Goal: Task Accomplishment & Management: Complete application form

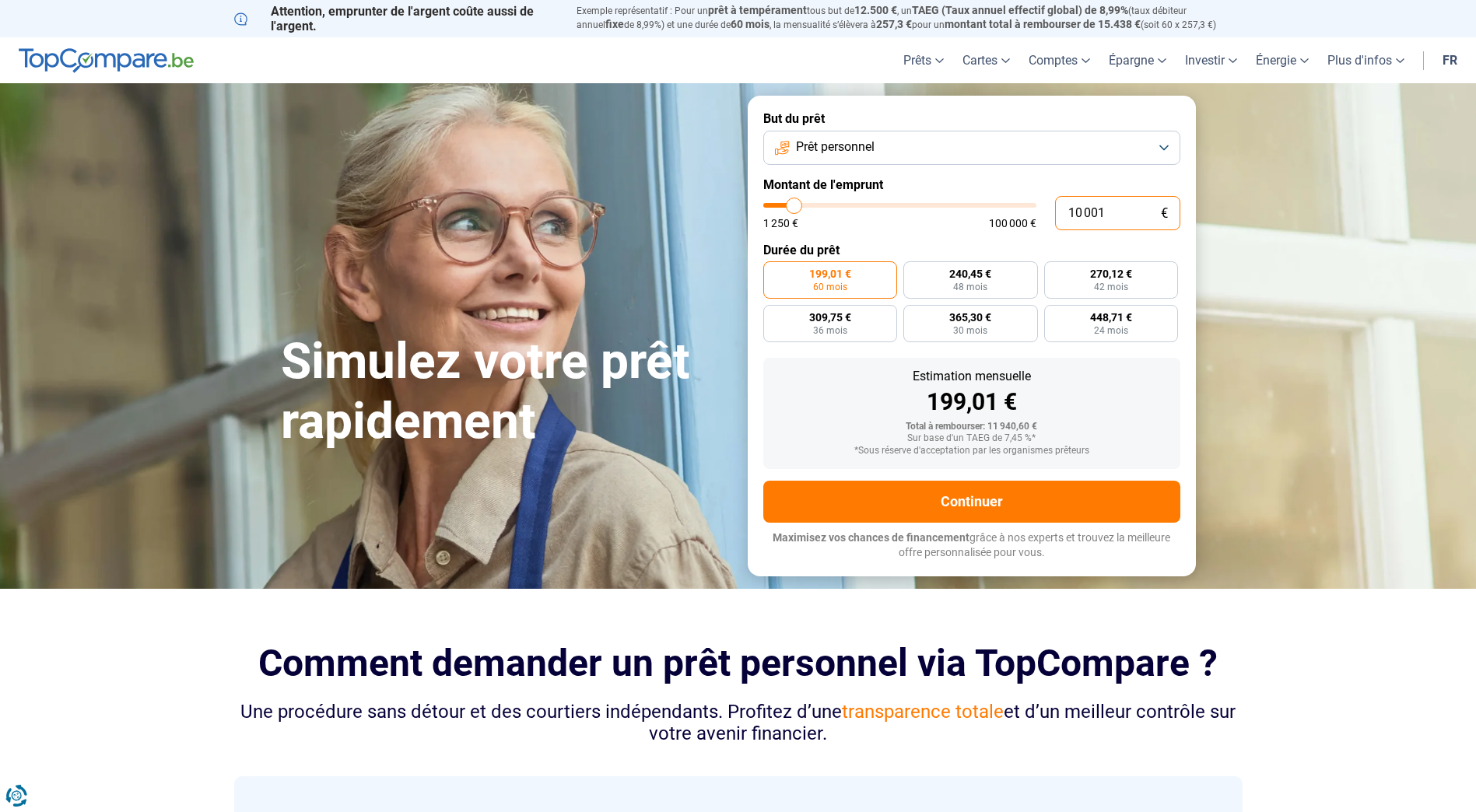
click at [1080, 211] on input "10 001" at bounding box center [1118, 212] width 126 height 35
drag, startPoint x: 1107, startPoint y: 213, endPoint x: 843, endPoint y: 175, distance: 266.7
click at [843, 175] on form "But du prêt Prêt personnel Montant de l'emprunt 10 001 € 1 250 € 100 000 € Duré…" at bounding box center [971, 335] width 448 height 480
type input "6"
type input "1250"
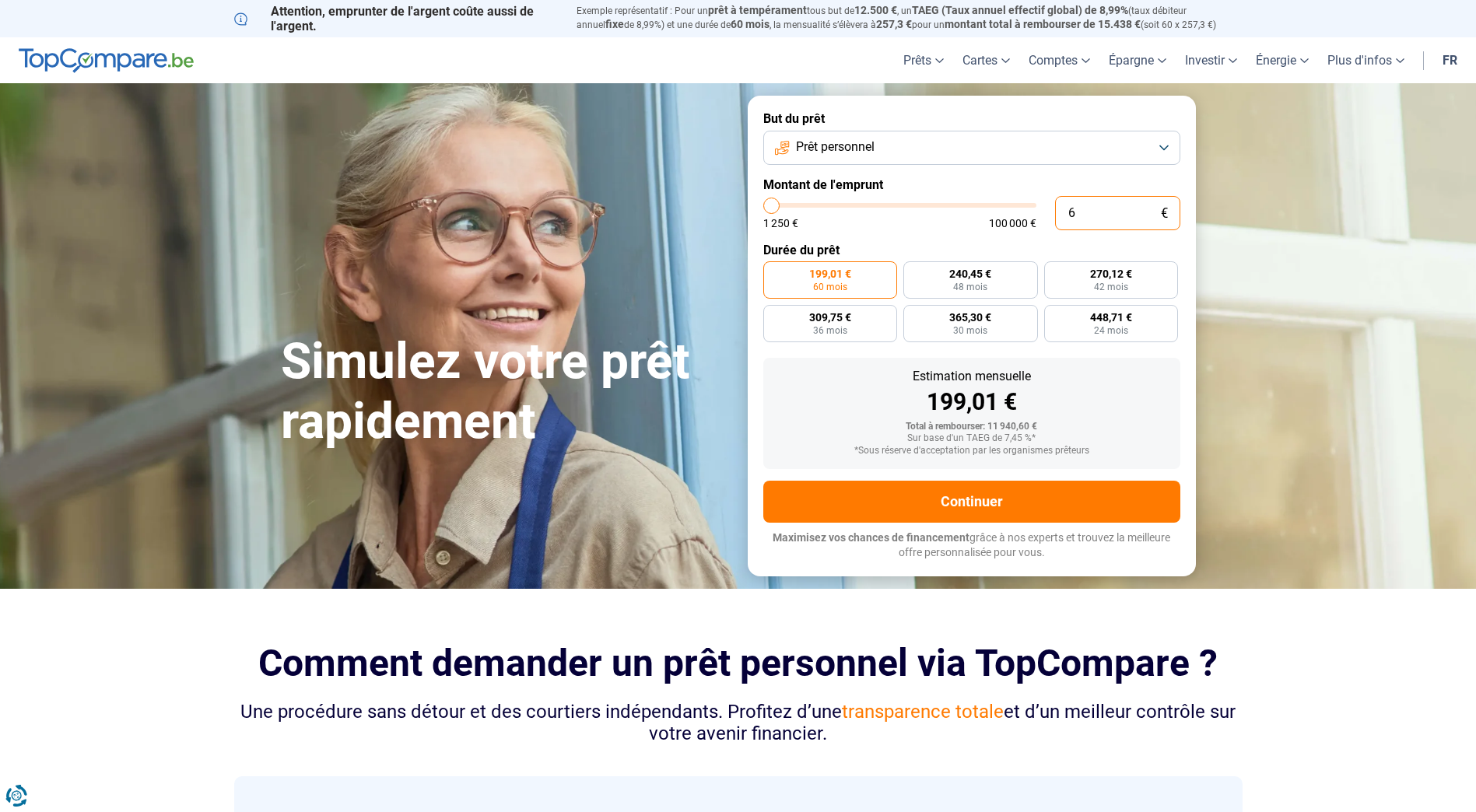
type input "60"
type input "1250"
type input "6"
type input "1250"
type input "0"
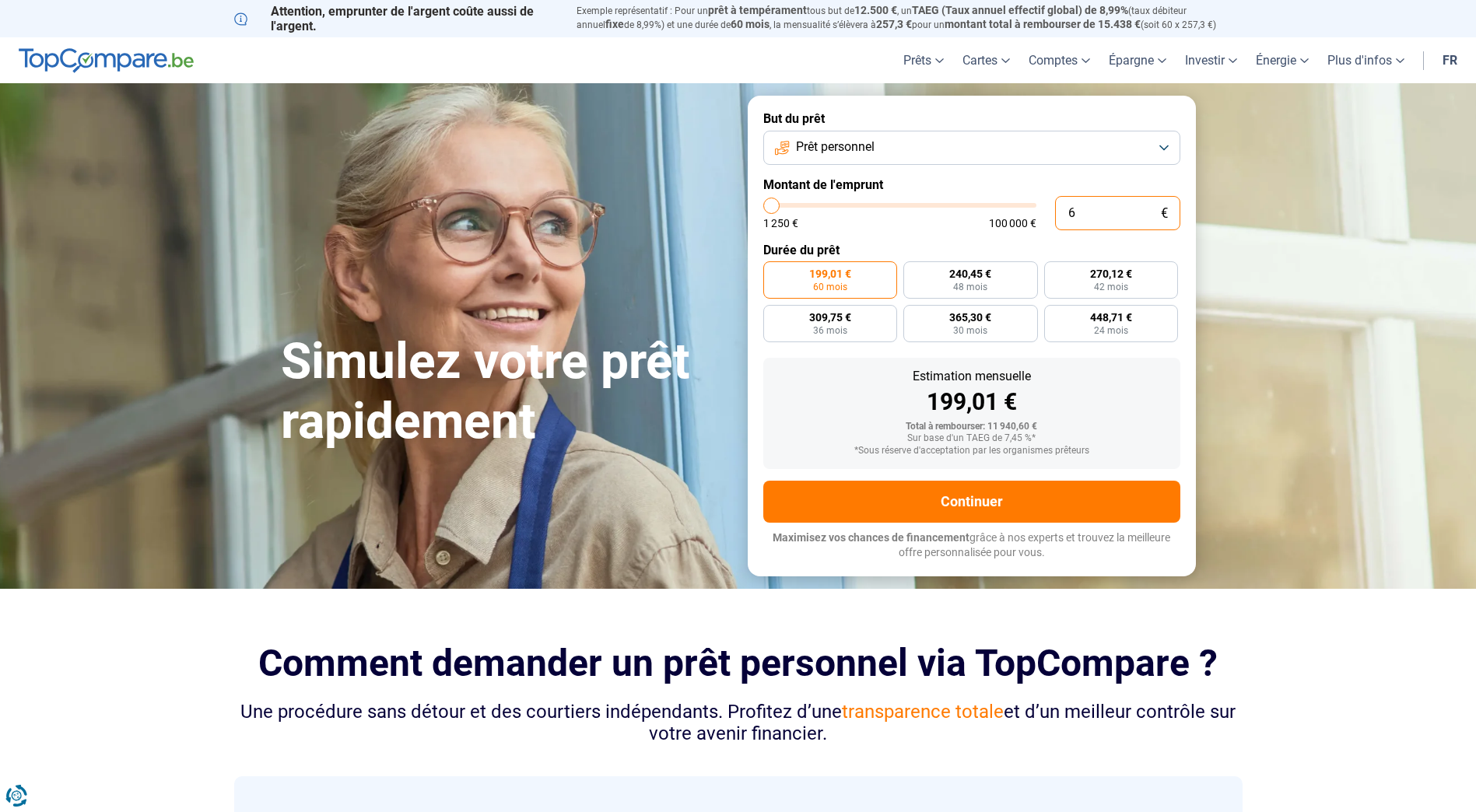
type input "1250"
type input "7"
type input "1250"
type input "70"
type input "1250"
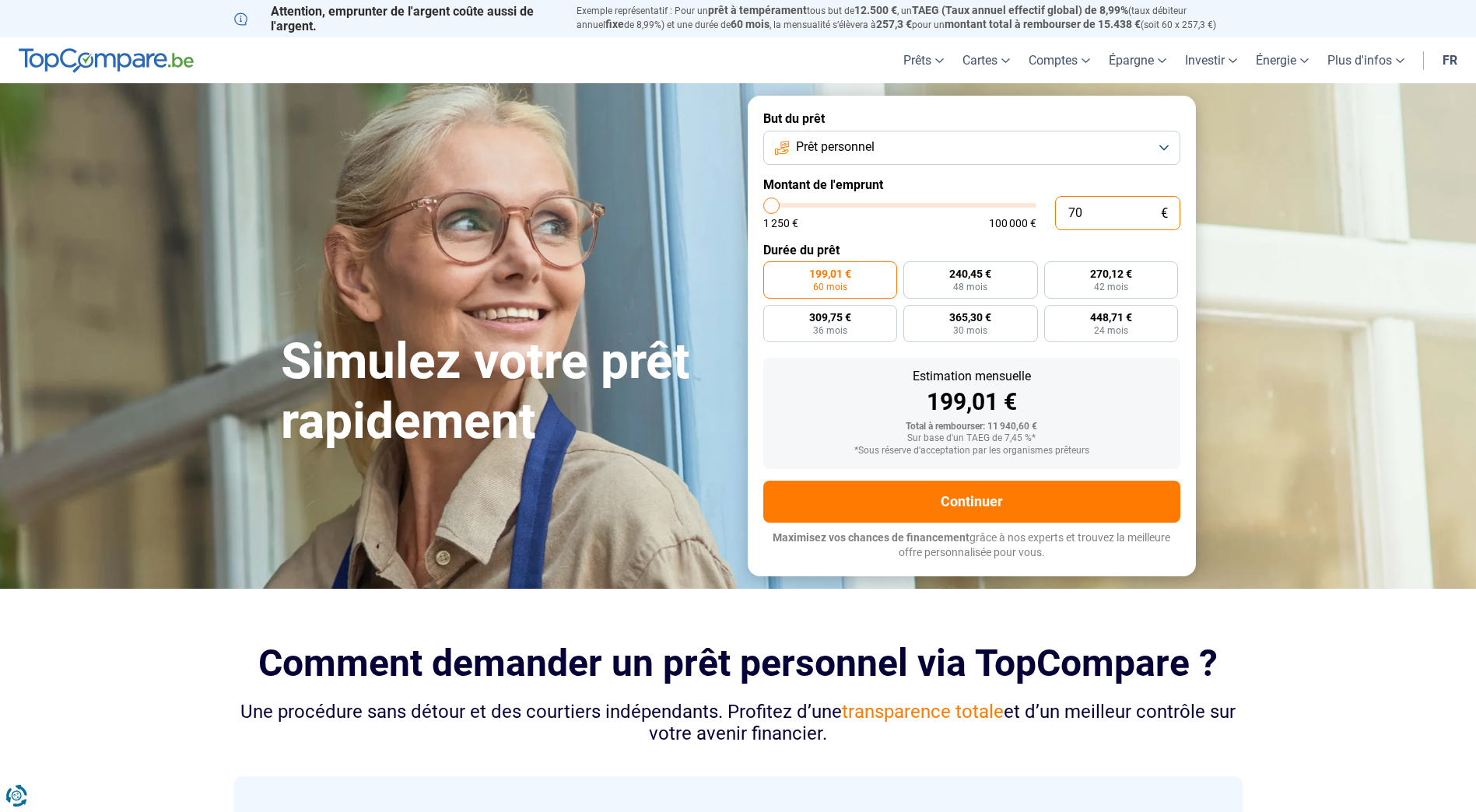
type input "700"
type input "1250"
type input "7 000"
type input "7000"
type input "7 000"
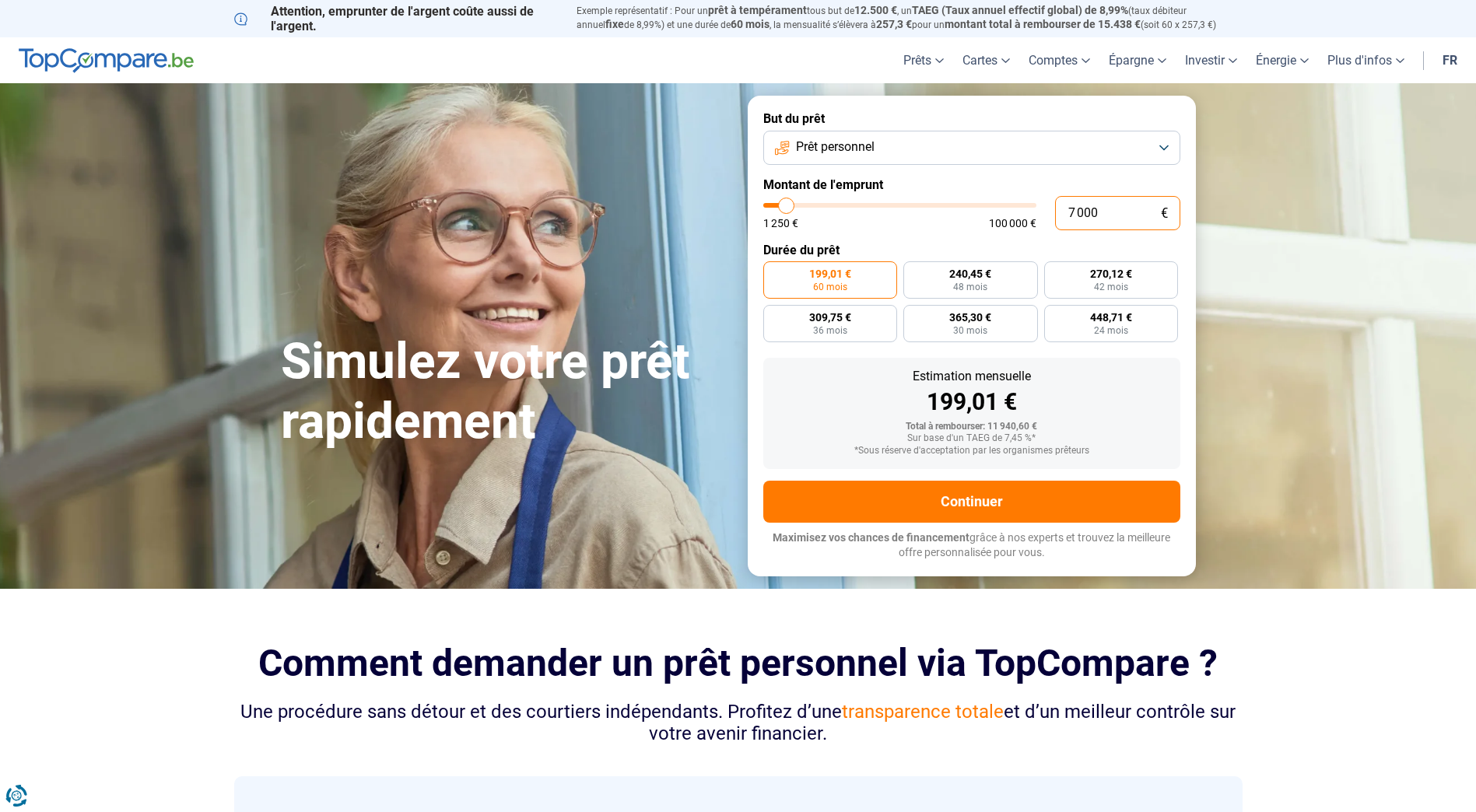
radio input "true"
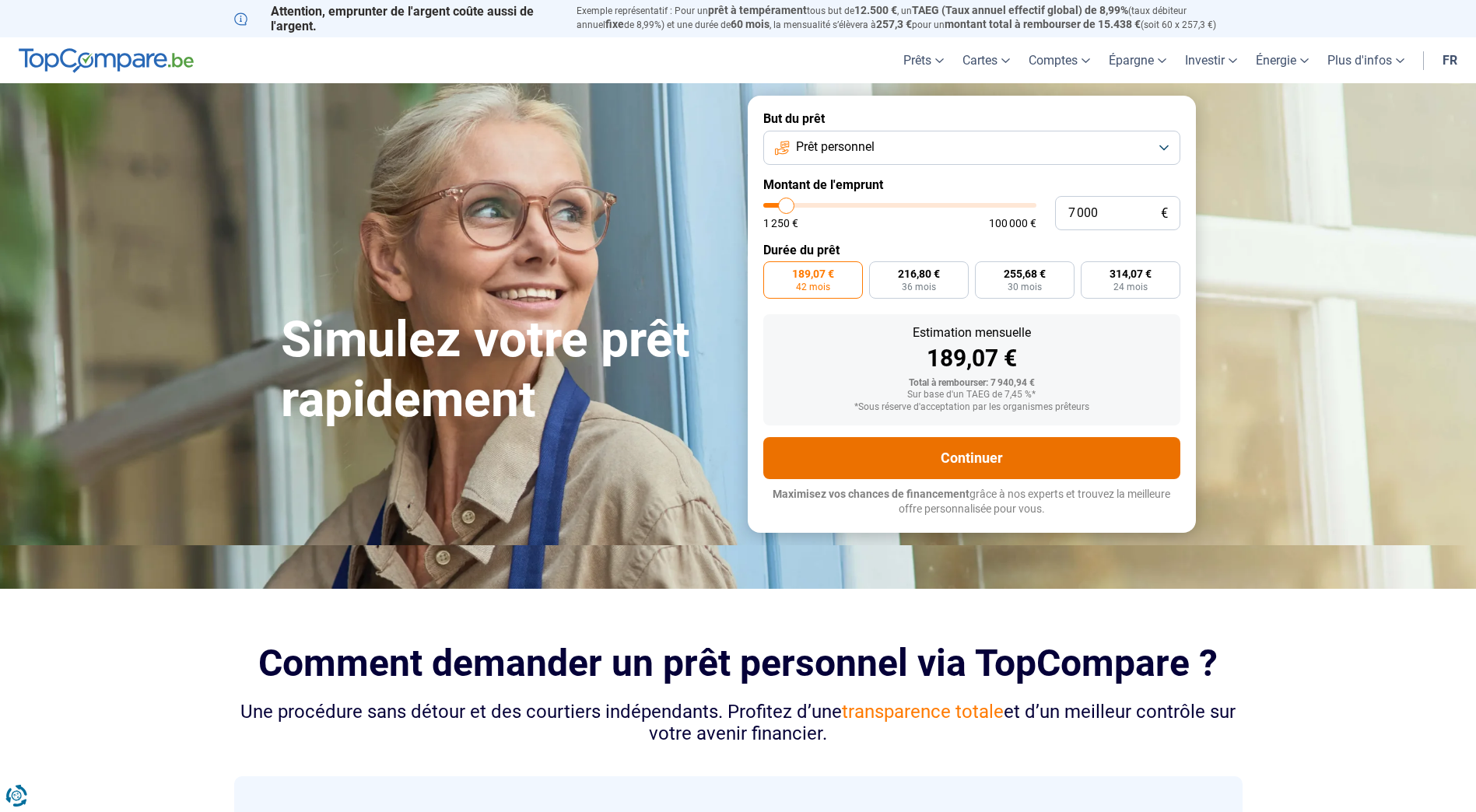
click at [959, 458] on button "Continuer" at bounding box center [972, 458] width 417 height 42
